Goal: Transaction & Acquisition: Obtain resource

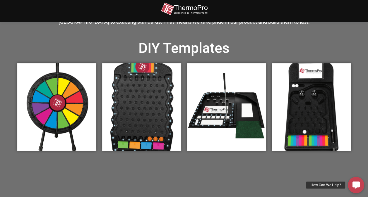
scroll to position [176, 0]
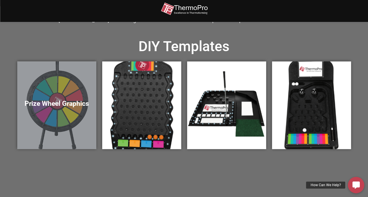
click at [47, 9] on div "Prize Wheel Graphics" at bounding box center [56, 105] width 79 height 88
click at [70, 9] on h5 "Prize Wheel Graphics" at bounding box center [56, 104] width 67 height 8
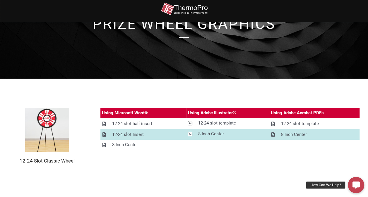
scroll to position [59, 0]
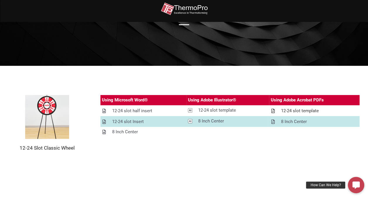
click at [309, 109] on div "12-24 slot template" at bounding box center [300, 110] width 38 height 7
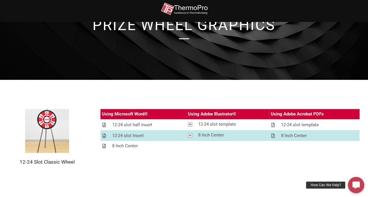
scroll to position [59, 0]
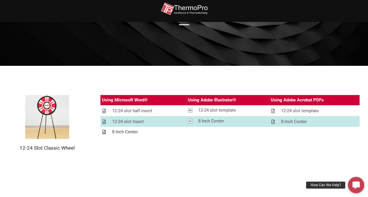
click at [121, 132] on div "8 Inch Center" at bounding box center [125, 131] width 26 height 7
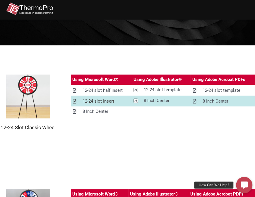
click at [83, 103] on div "12-24 slot Insert" at bounding box center [99, 101] width 32 height 7
click at [100, 91] on div "12-24 slot half insert" at bounding box center [103, 90] width 40 height 7
